Goal: Obtain resource: Download file/media

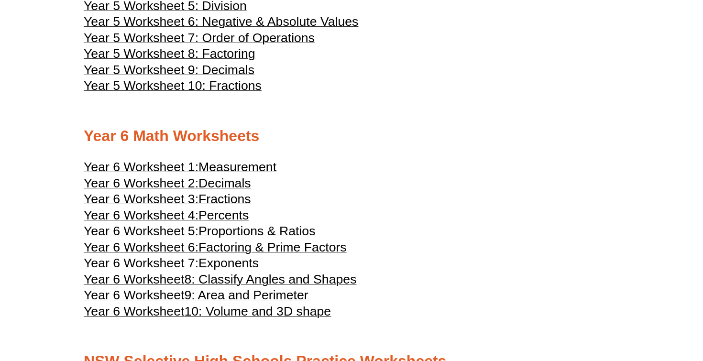
scroll to position [1575, 0]
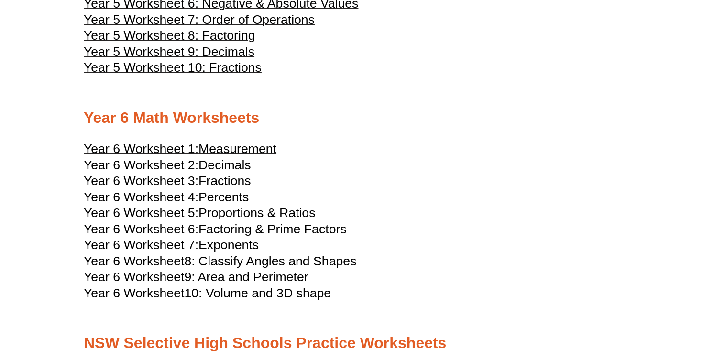
click at [225, 204] on span "Percents" at bounding box center [224, 197] width 50 height 14
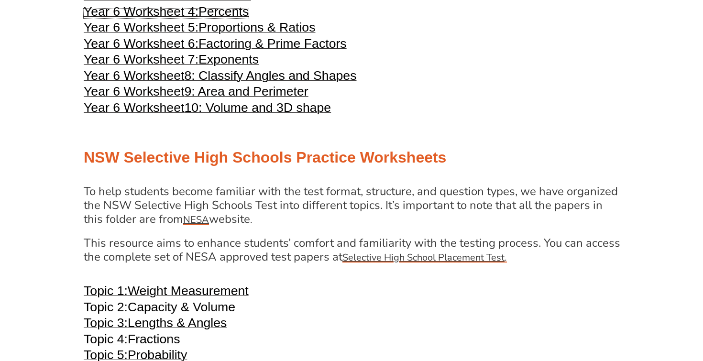
scroll to position [1973, 0]
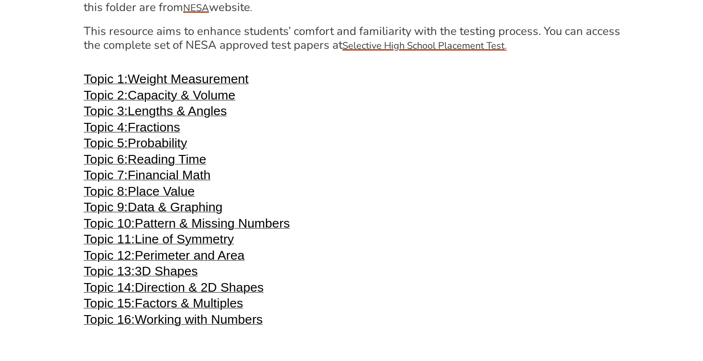
click at [164, 182] on span "Financial Math" at bounding box center [169, 175] width 83 height 14
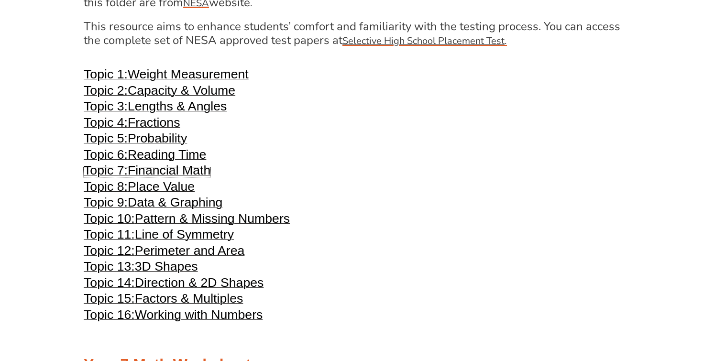
scroll to position [1979, 0]
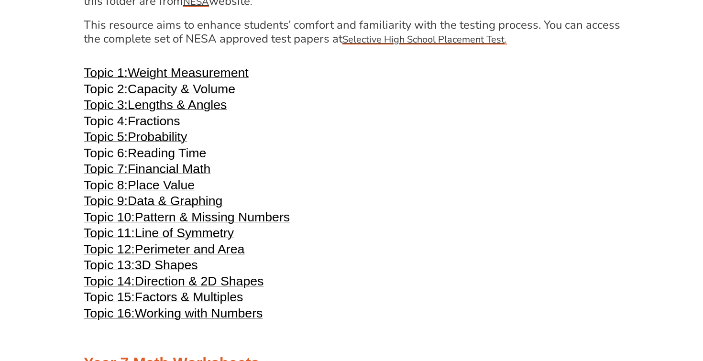
click at [185, 272] on span "3D Shapes" at bounding box center [166, 265] width 63 height 14
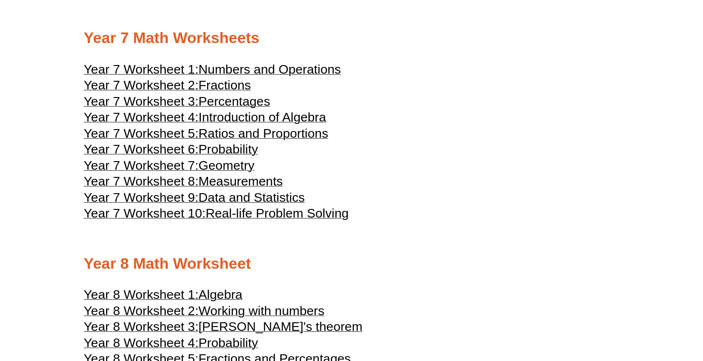
scroll to position [2364, 0]
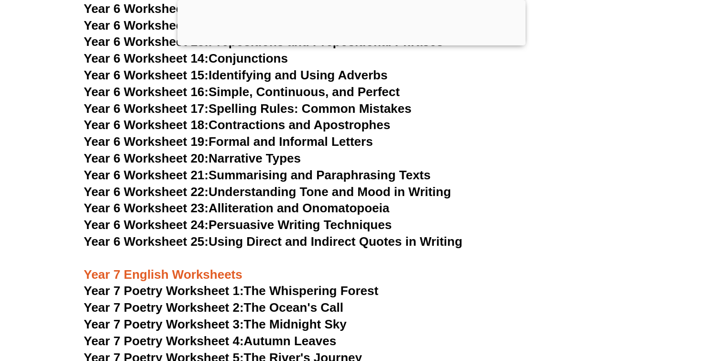
scroll to position [5944, 0]
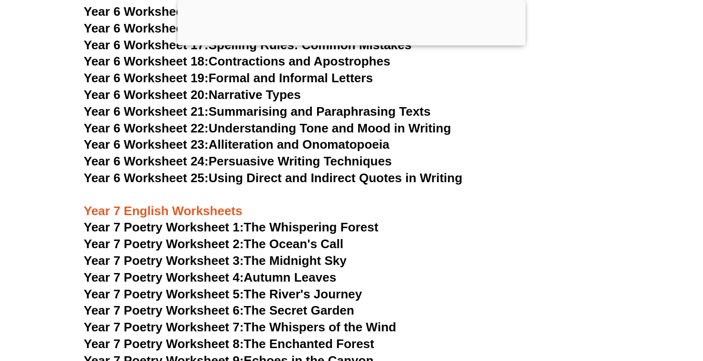
click at [290, 154] on link "Year 6 Worksheet 24: Persuasive Writing Techniques" at bounding box center [238, 161] width 308 height 14
